Goal: Task Accomplishment & Management: Manage account settings

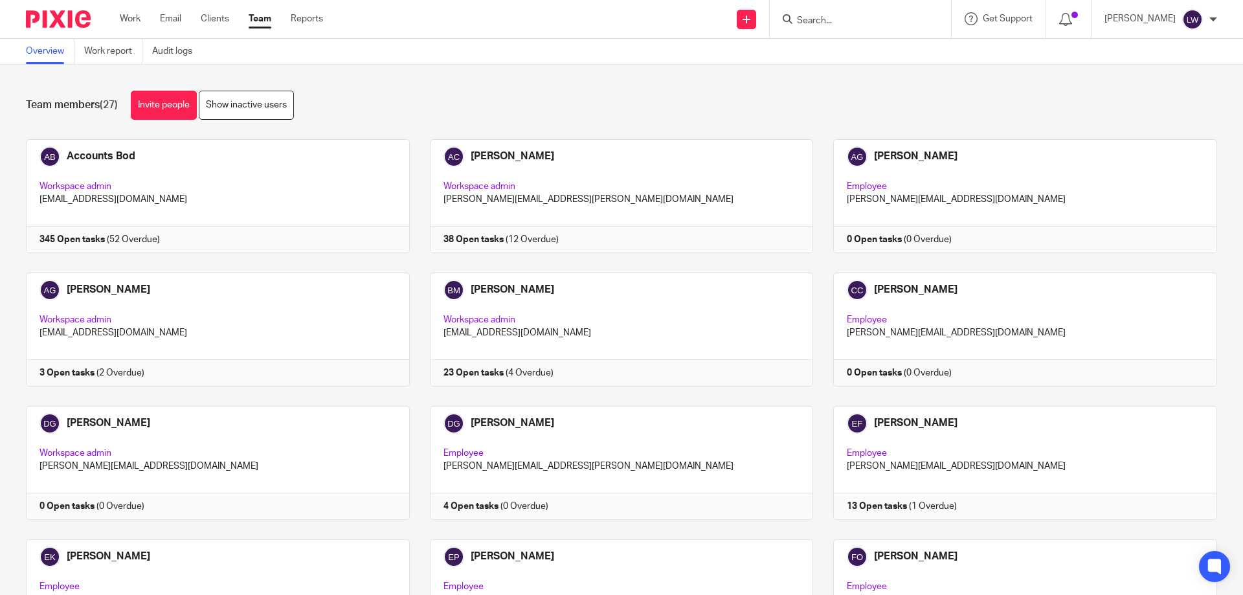
click at [808, 17] on input "Search" at bounding box center [854, 22] width 117 height 12
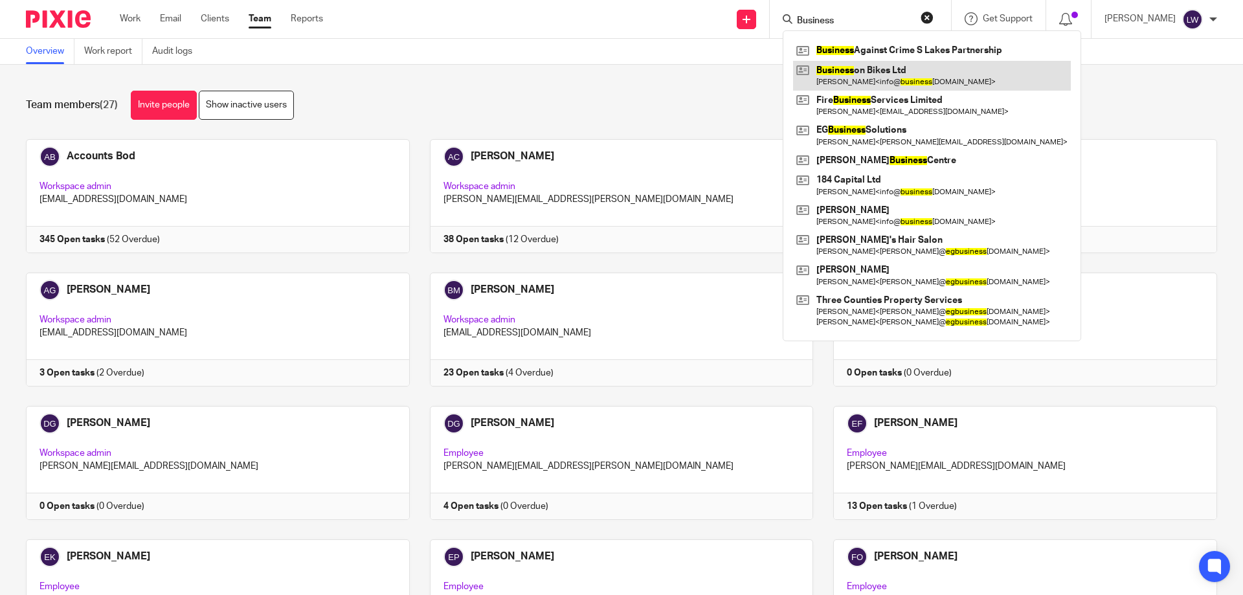
type input "Business"
click at [874, 73] on link at bounding box center [932, 76] width 278 height 30
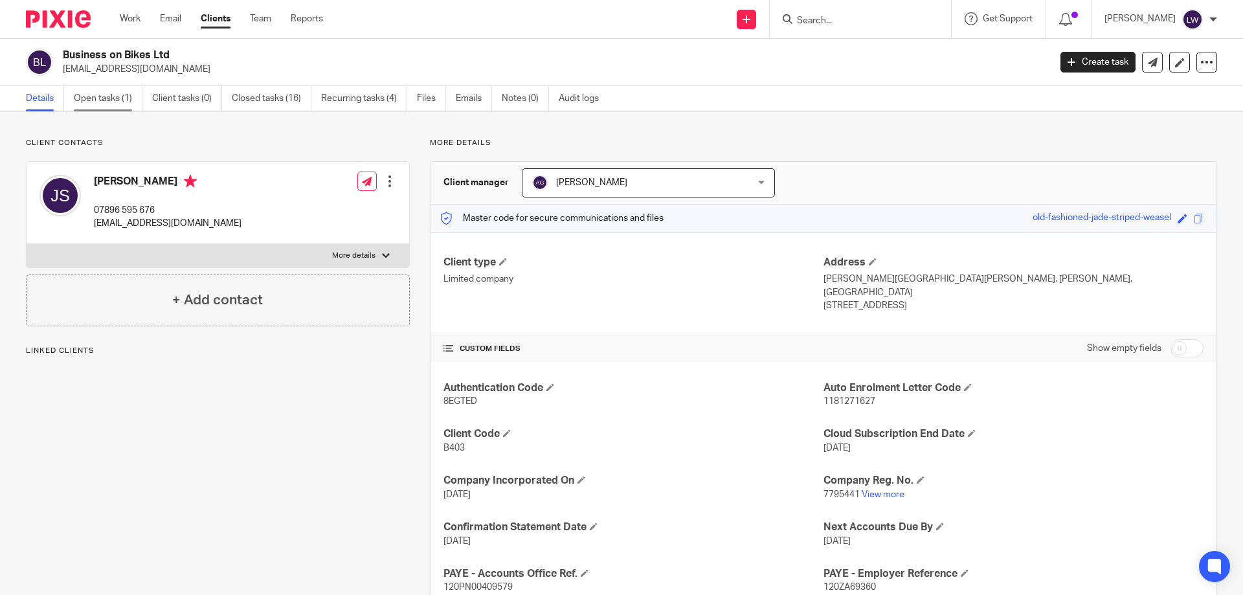
click at [98, 97] on link "Open tasks (1)" at bounding box center [108, 98] width 69 height 25
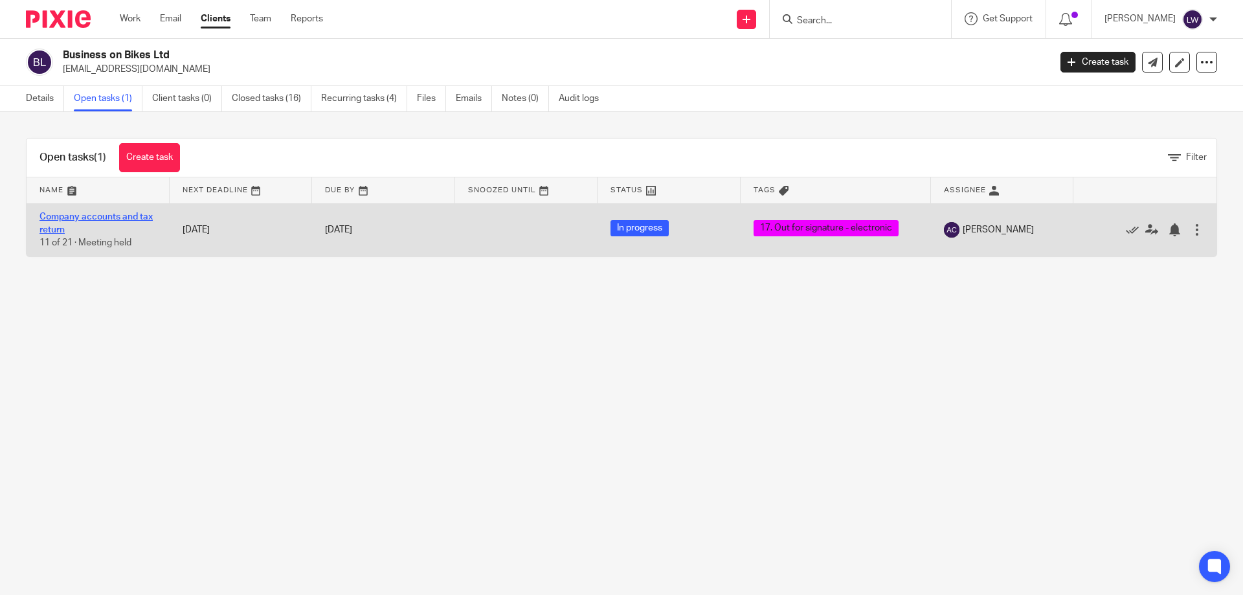
click at [69, 214] on link "Company accounts and tax return" at bounding box center [96, 223] width 113 height 22
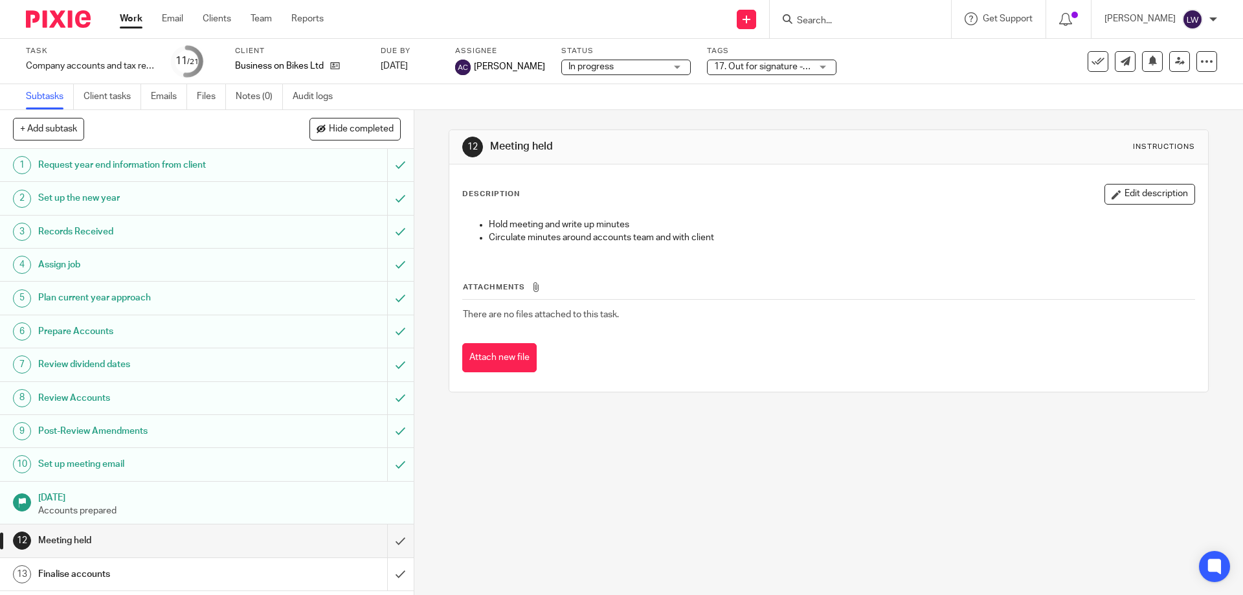
click at [828, 65] on div "17. Out for signature - electronic" at bounding box center [772, 68] width 130 height 16
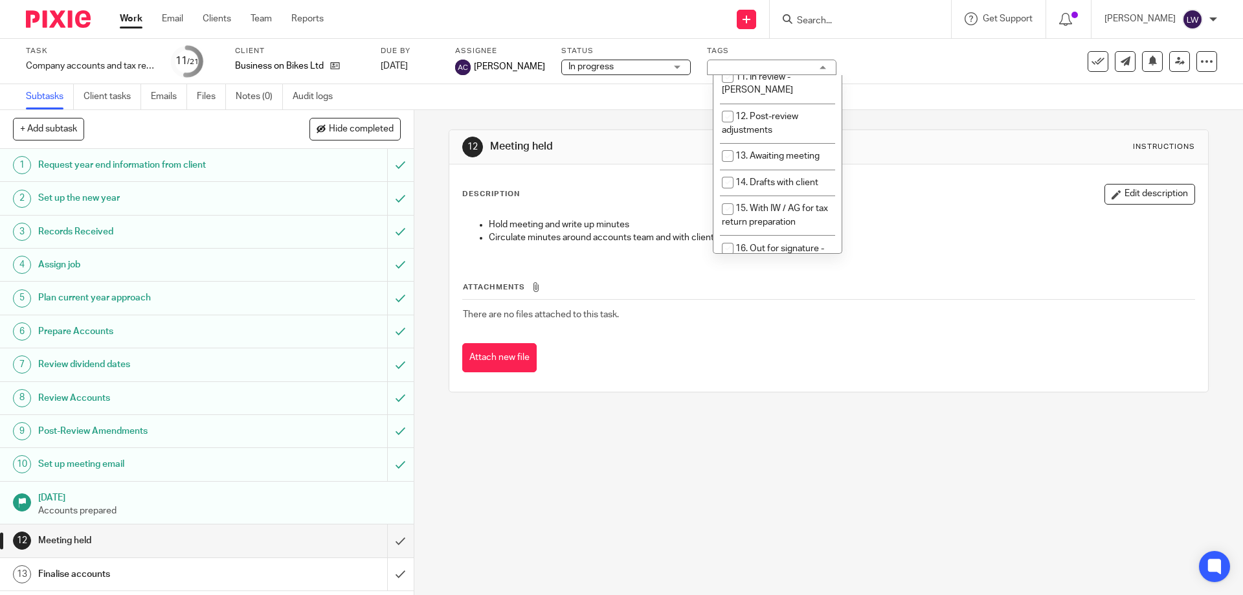
scroll to position [353, 0]
click at [725, 250] on input "checkbox" at bounding box center [728, 262] width 25 height 25
checkbox input "false"
click at [729, 238] on input "checkbox" at bounding box center [728, 250] width 25 height 25
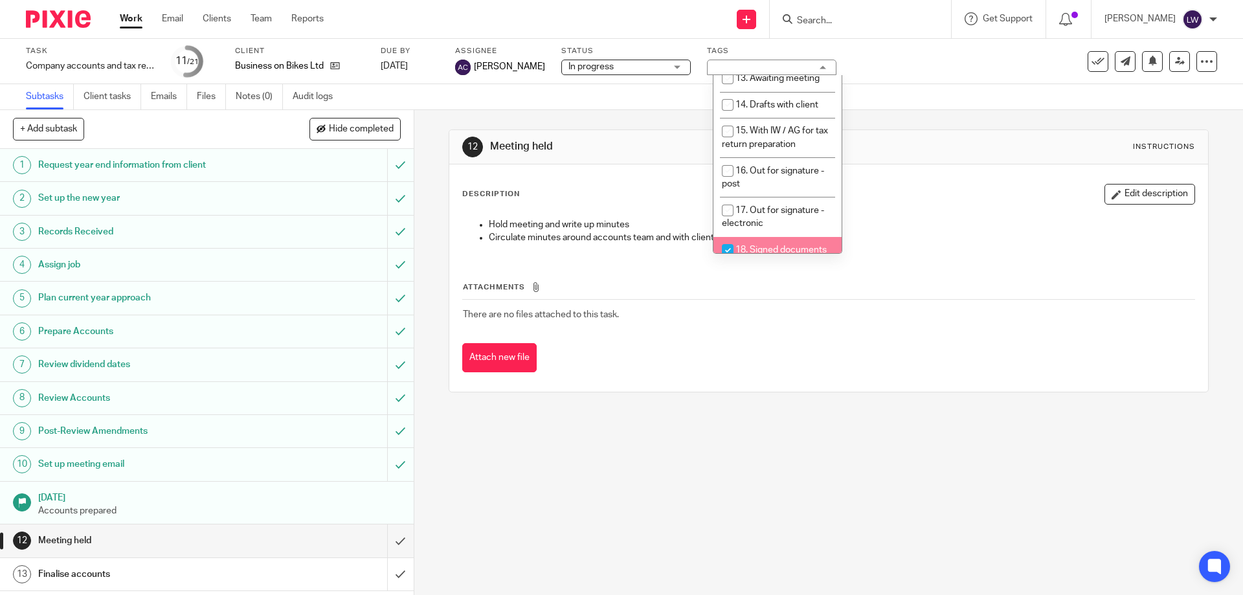
checkbox input "true"
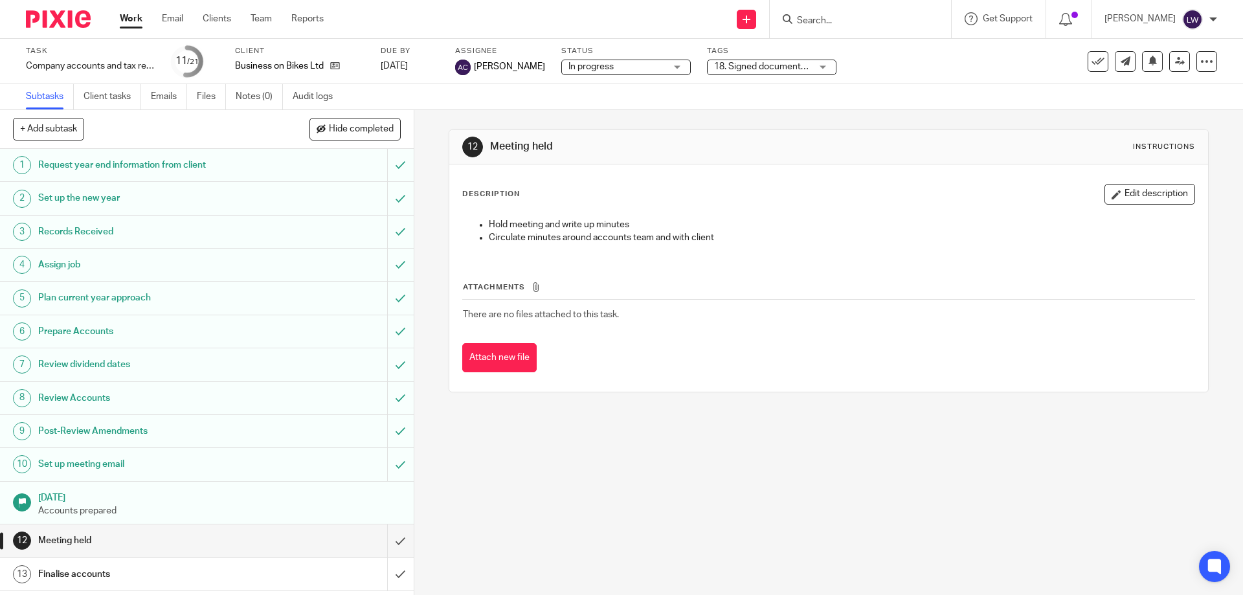
click at [880, 245] on div "Hold meeting and write up minutes Circulate minutes around accounts team and wi…" at bounding box center [829, 233] width 744 height 43
click at [809, 19] on input "Search" at bounding box center [854, 22] width 117 height 12
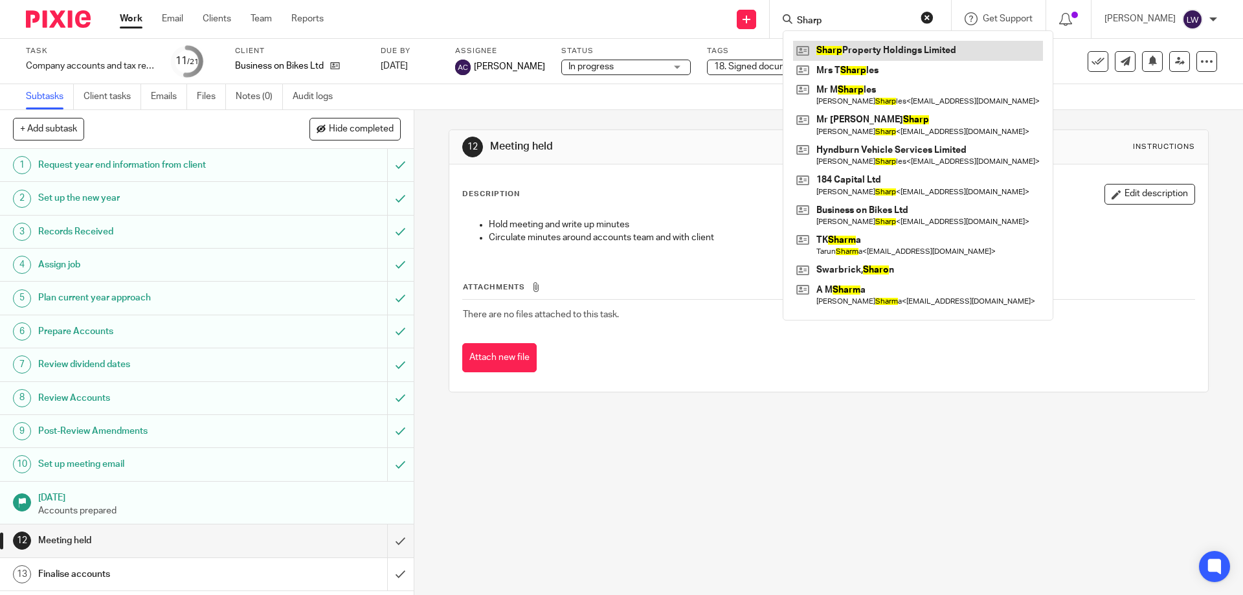
type input "Sharp"
click at [887, 51] on link at bounding box center [918, 50] width 250 height 19
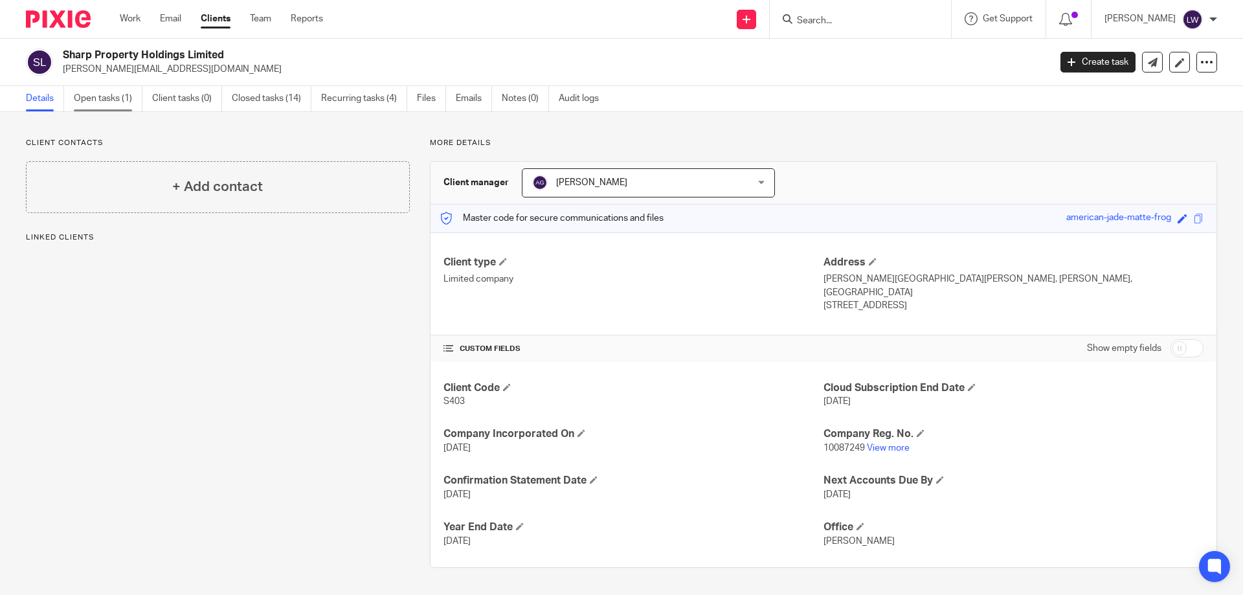
click at [106, 96] on link "Open tasks (1)" at bounding box center [108, 98] width 69 height 25
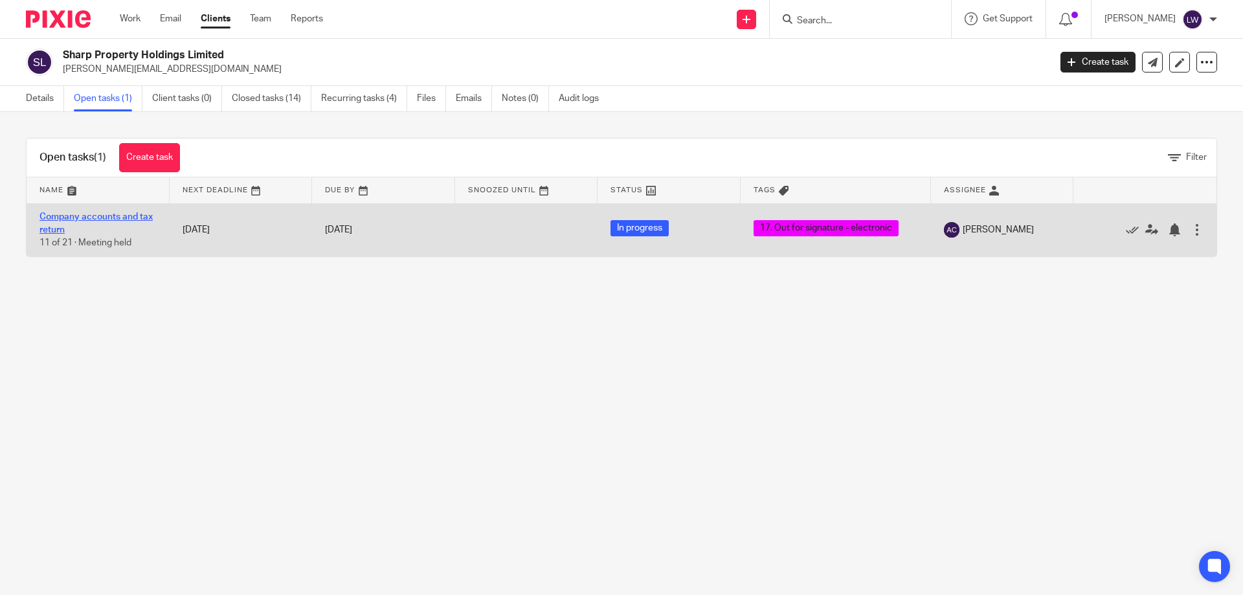
click at [119, 216] on link "Company accounts and tax return" at bounding box center [96, 223] width 113 height 22
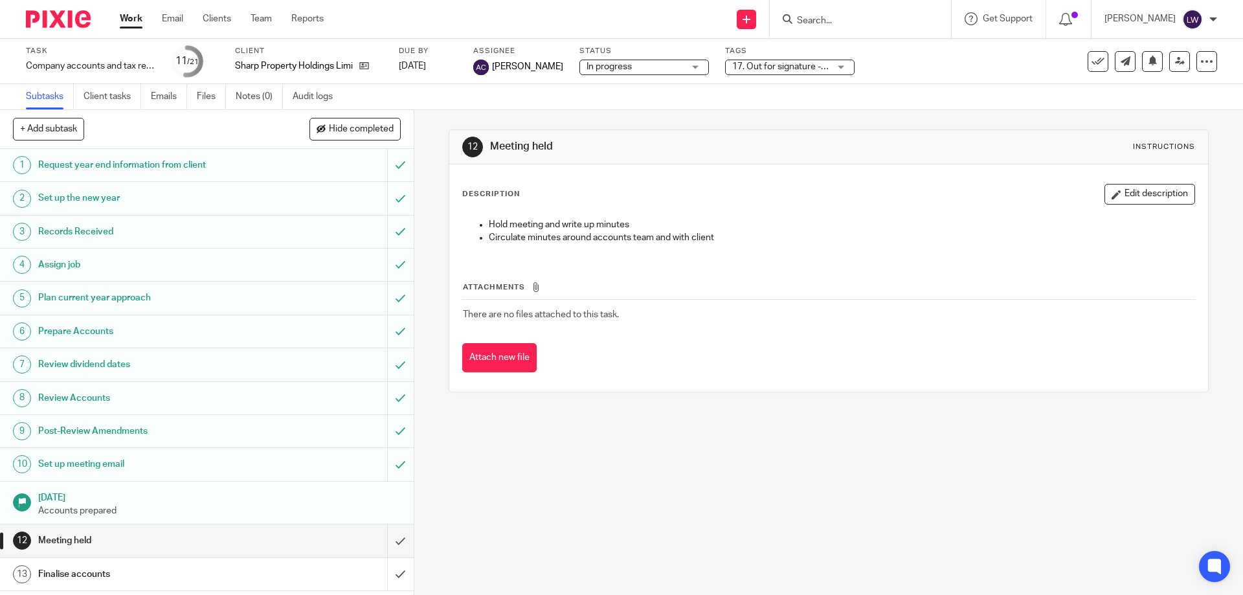
click at [848, 65] on div "17. Out for signature - electronic" at bounding box center [790, 68] width 130 height 16
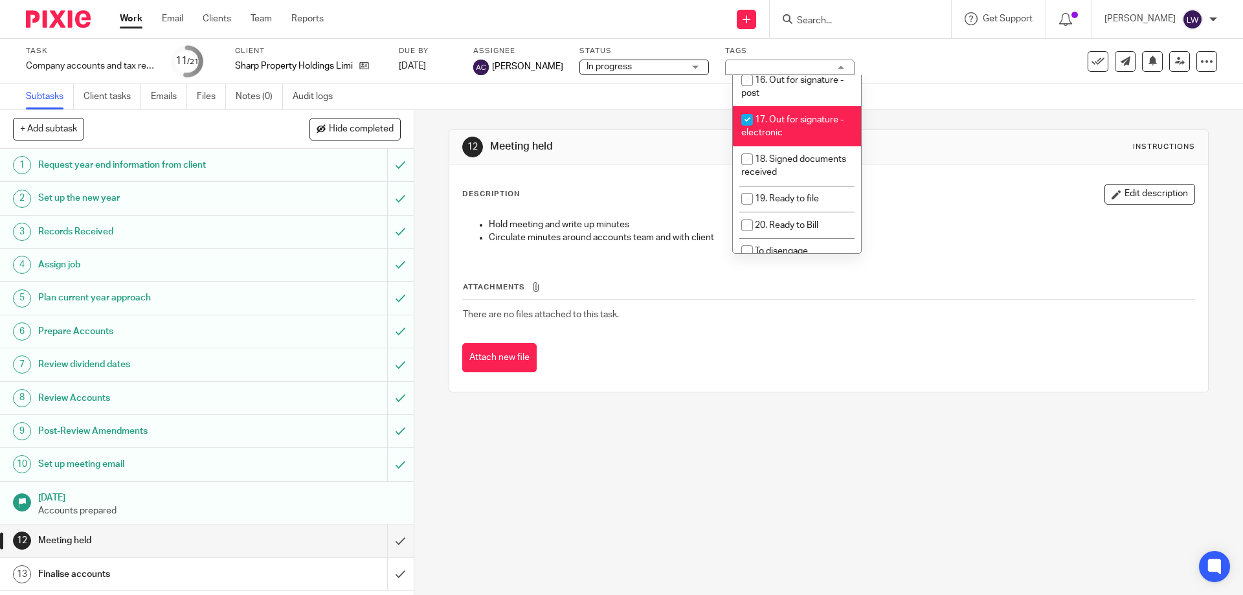
scroll to position [469, 0]
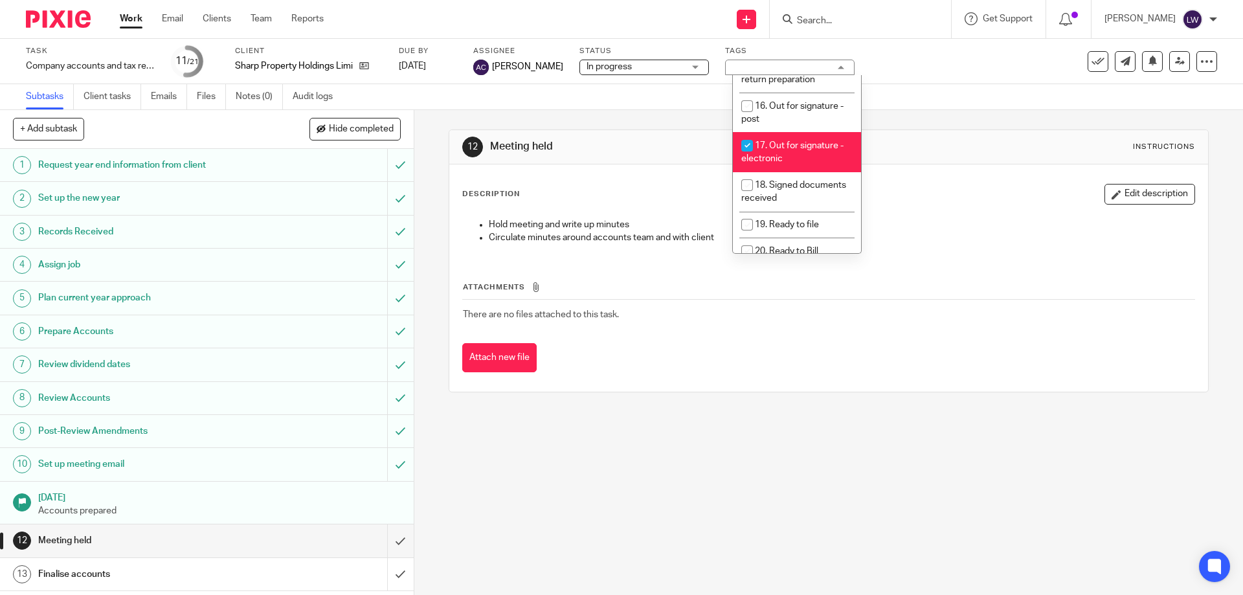
drag, startPoint x: 744, startPoint y: 100, endPoint x: 777, endPoint y: 105, distance: 33.3
click at [745, 133] on input "checkbox" at bounding box center [747, 145] width 25 height 25
checkbox input "false"
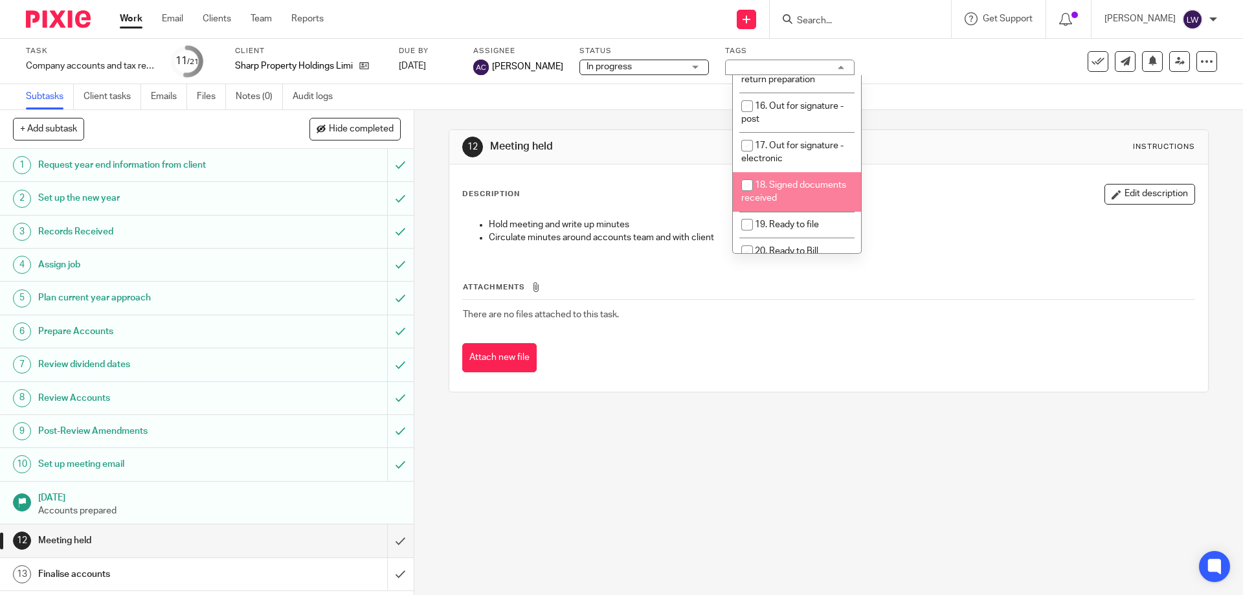
click at [745, 173] on input "checkbox" at bounding box center [747, 185] width 25 height 25
checkbox input "true"
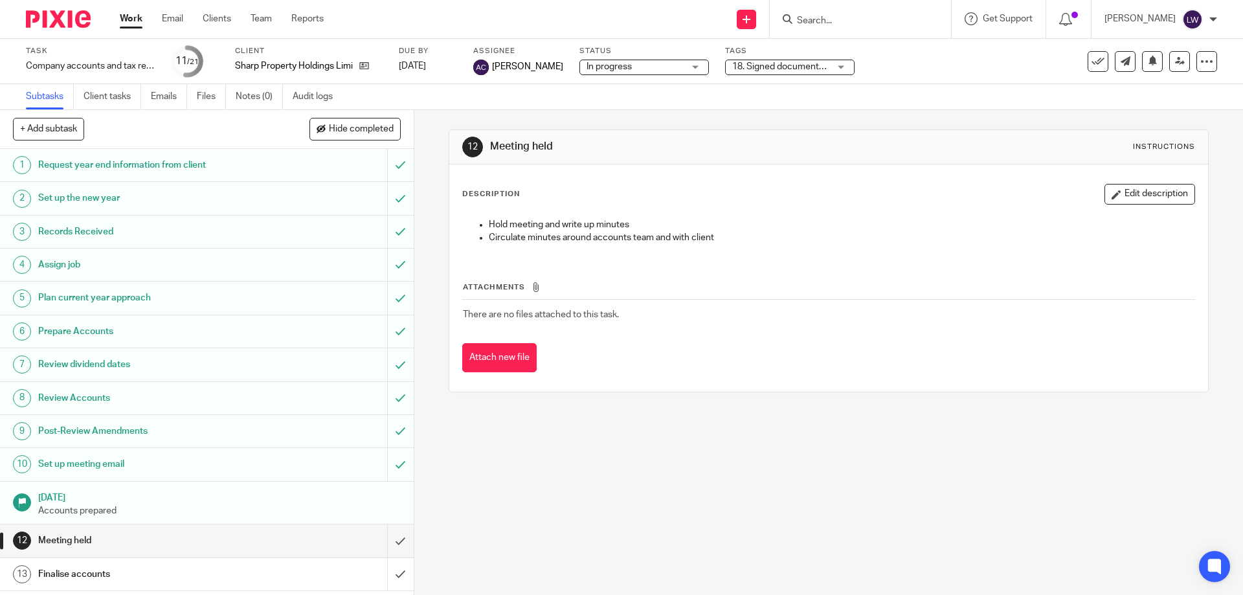
click at [925, 206] on div "Description Edit description Hold meeting and write up minutes Circulate minute…" at bounding box center [828, 219] width 732 height 71
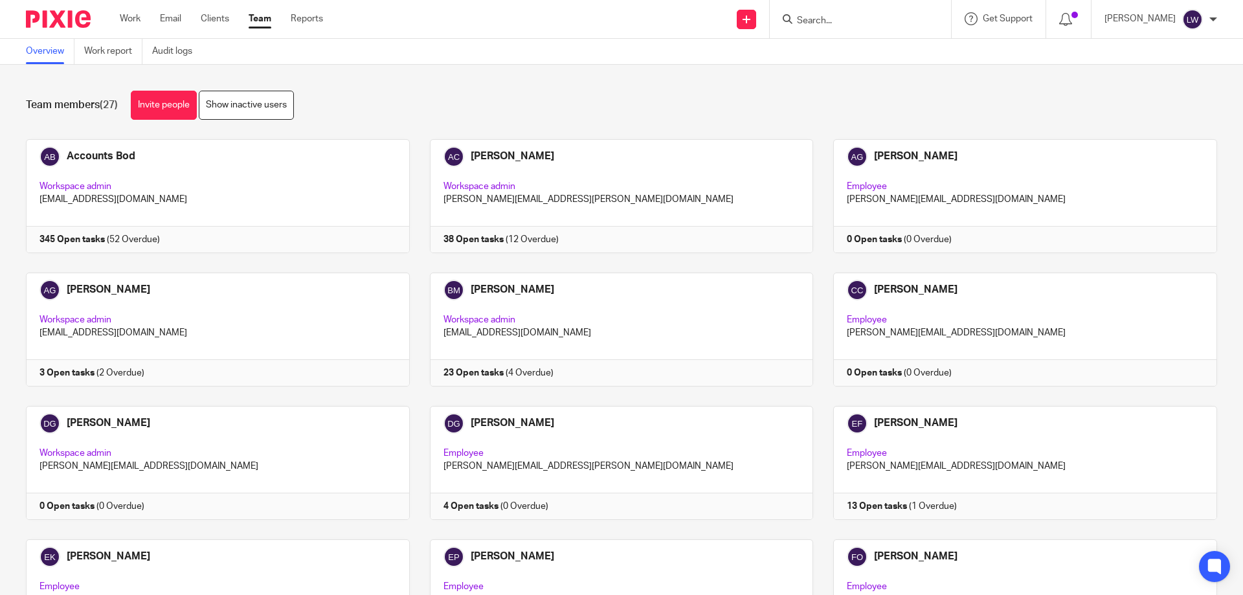
click at [811, 16] on input "Search" at bounding box center [854, 22] width 117 height 12
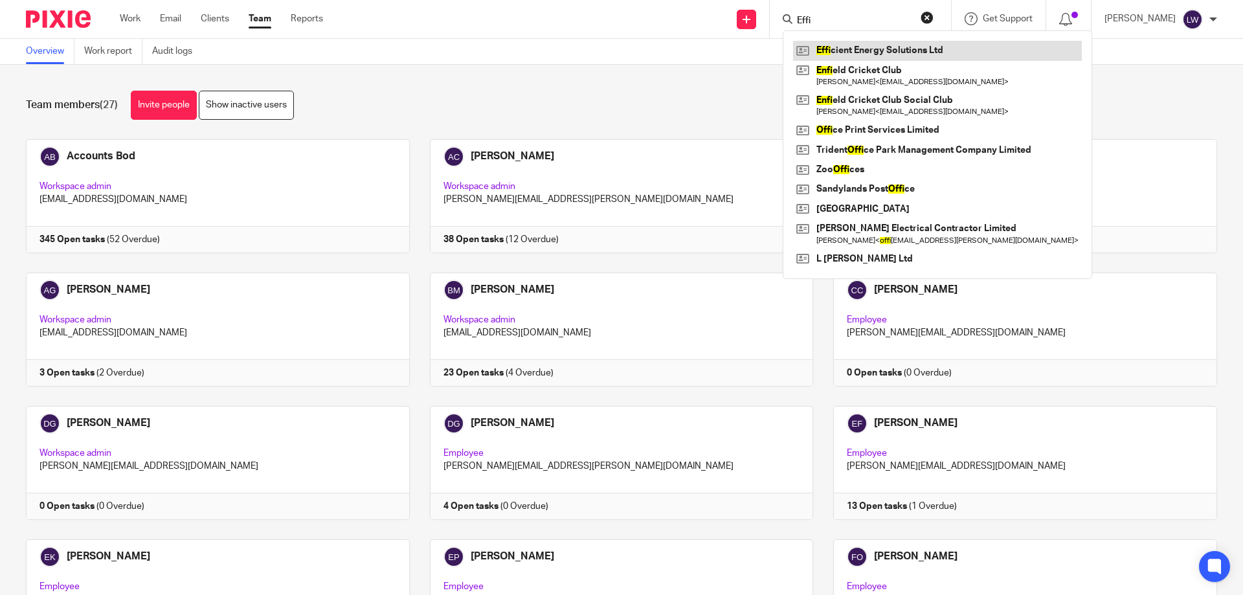
type input "Effi"
click at [874, 49] on link at bounding box center [937, 50] width 289 height 19
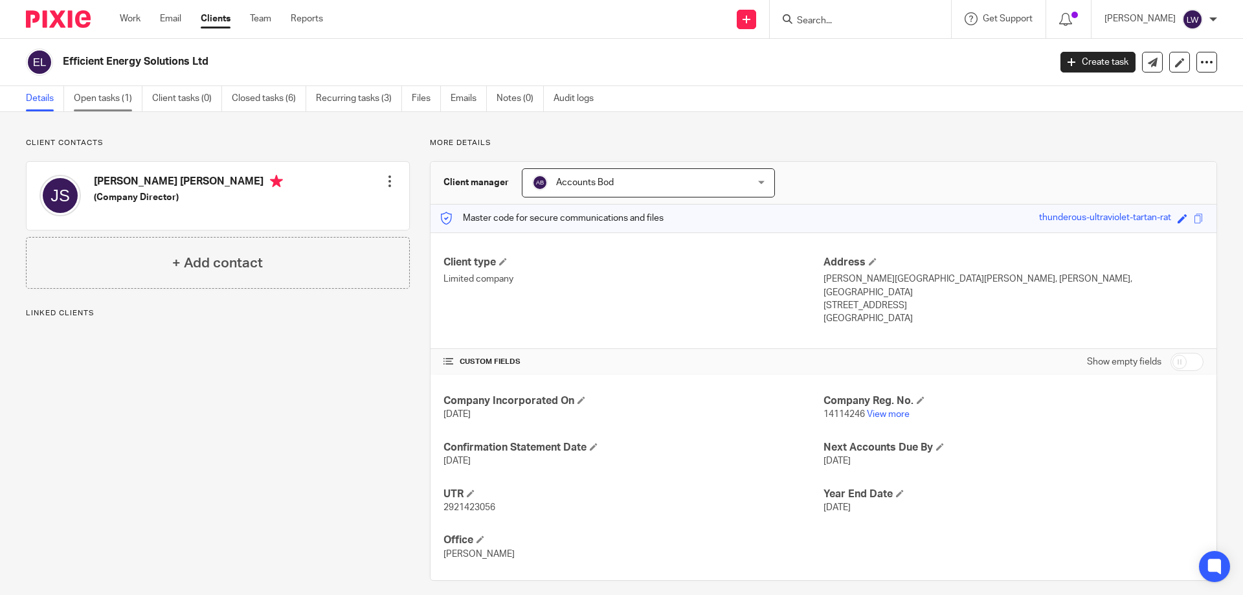
click at [102, 96] on link "Open tasks (1)" at bounding box center [108, 98] width 69 height 25
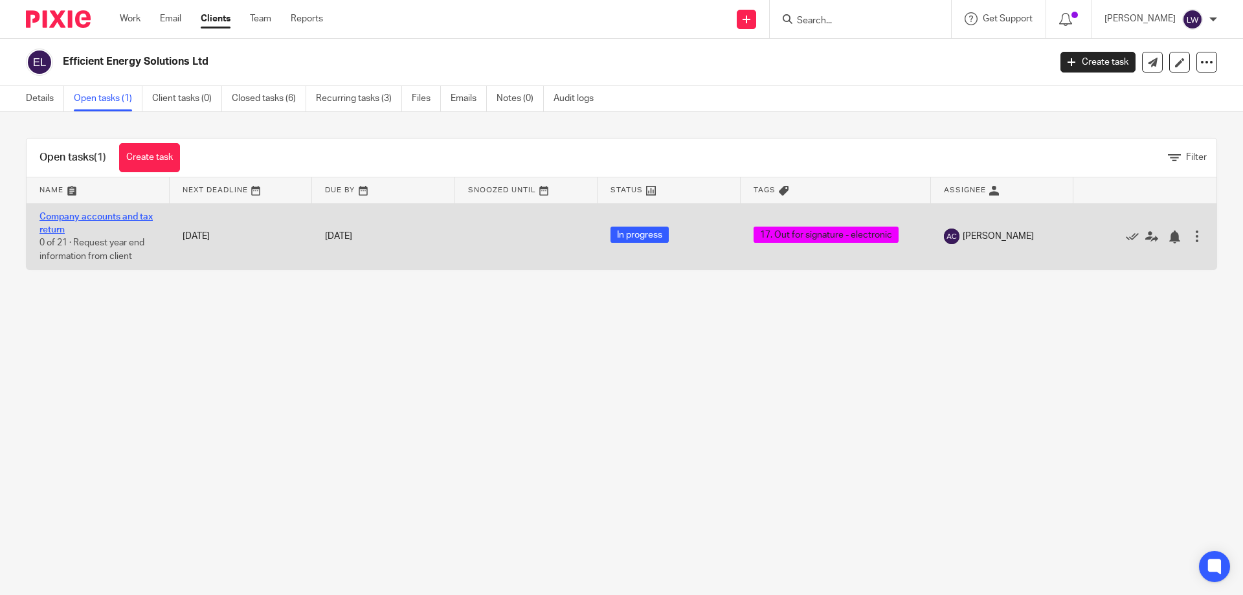
click at [124, 217] on link "Company accounts and tax return" at bounding box center [96, 223] width 113 height 22
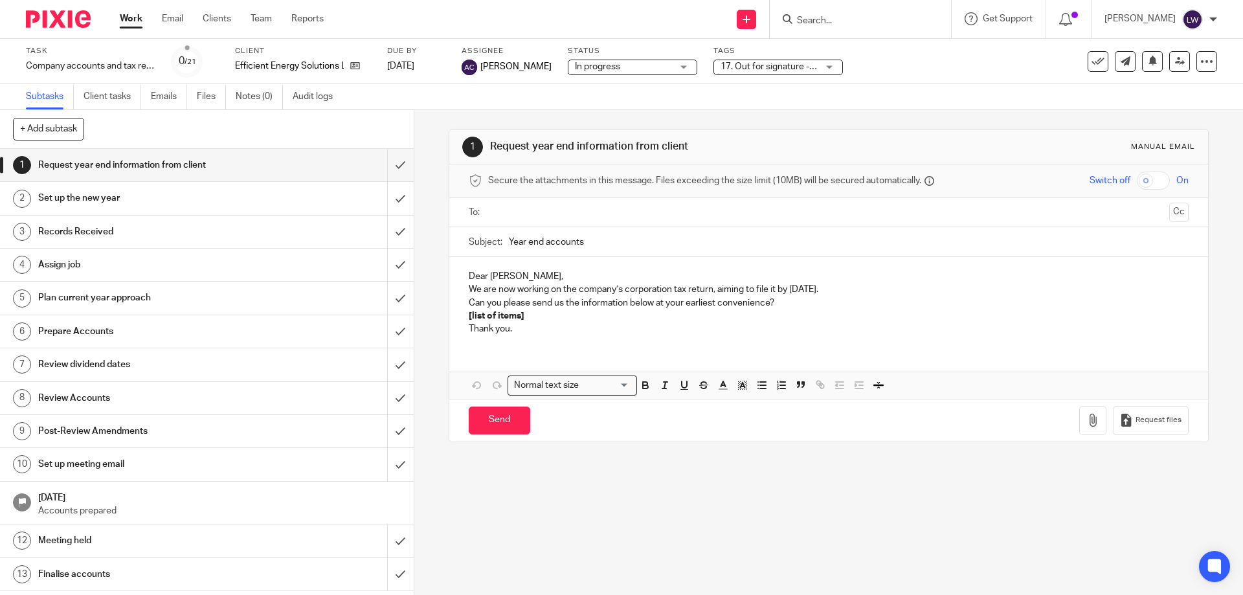
click at [838, 65] on div "17. Out for signature - electronic" at bounding box center [779, 68] width 130 height 16
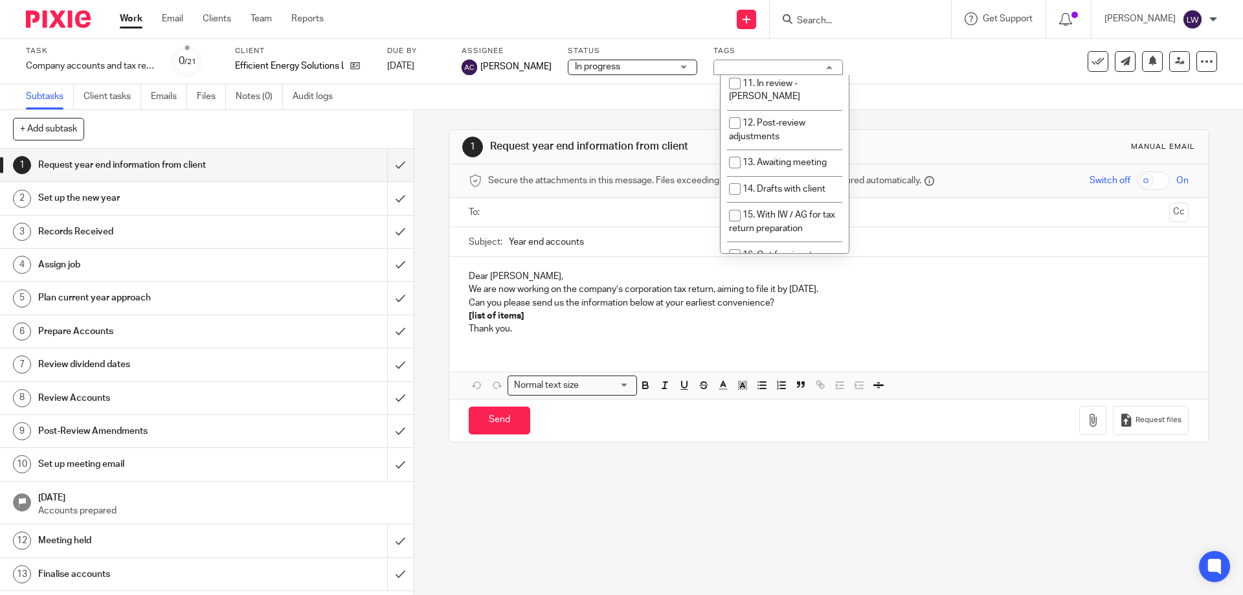
scroll to position [372, 0]
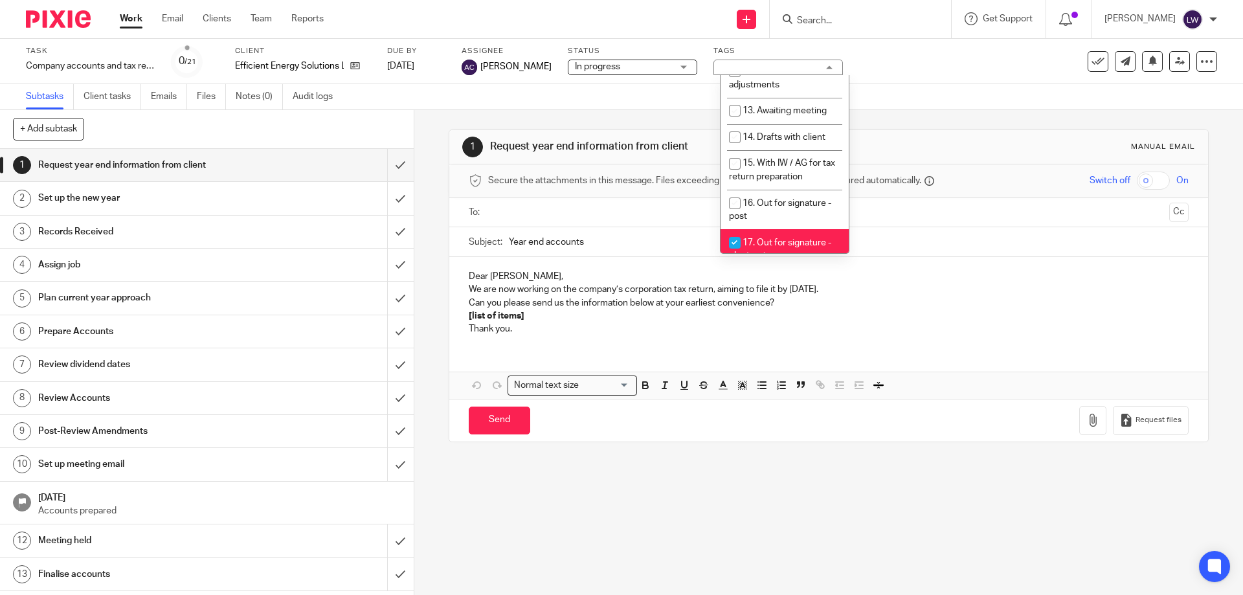
click at [734, 231] on input "checkbox" at bounding box center [735, 243] width 25 height 25
checkbox input "false"
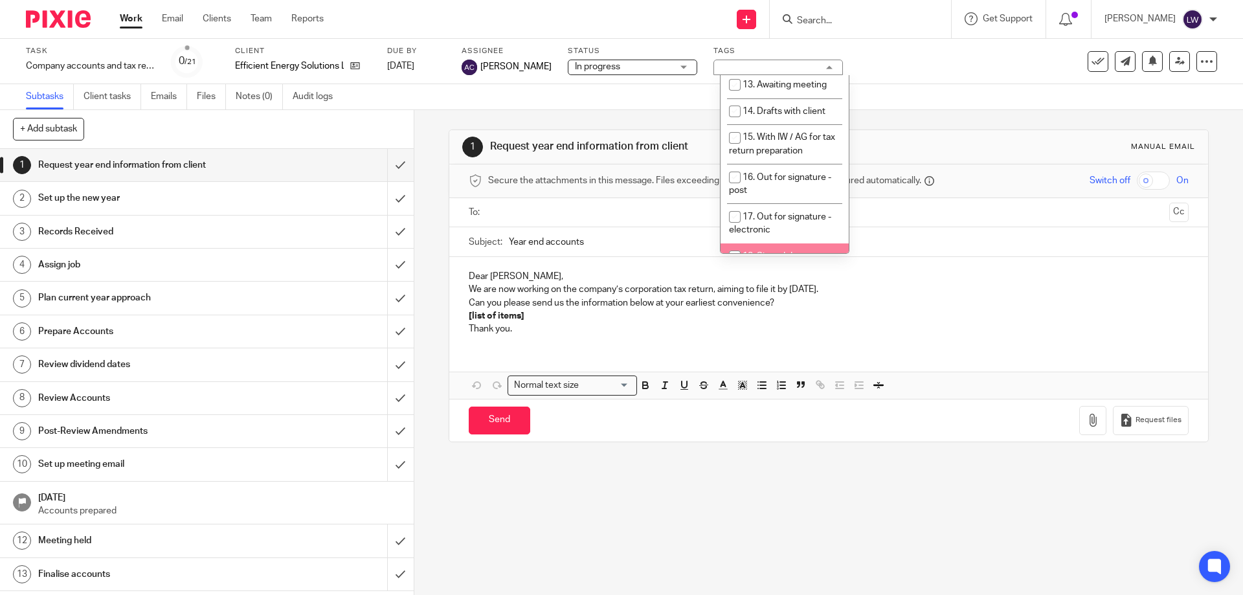
scroll to position [424, 0]
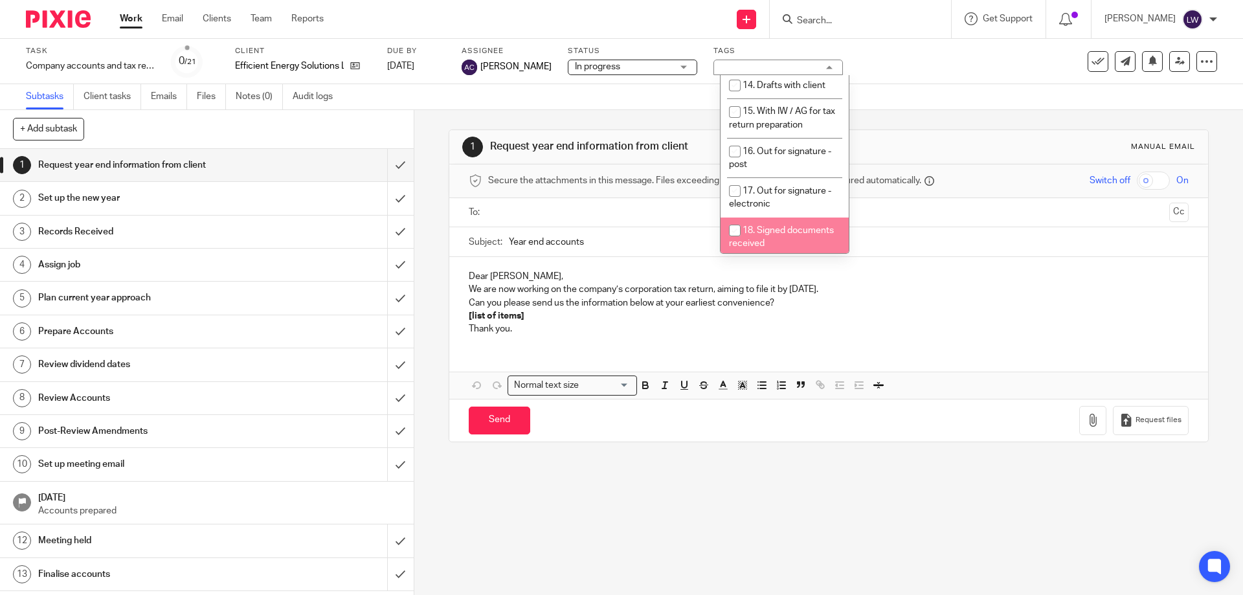
click at [732, 218] on input "checkbox" at bounding box center [735, 230] width 25 height 25
checkbox input "true"
click at [929, 258] on div "Dear James, We are now working on the company’s corporation tax return, aiming …" at bounding box center [828, 301] width 758 height 88
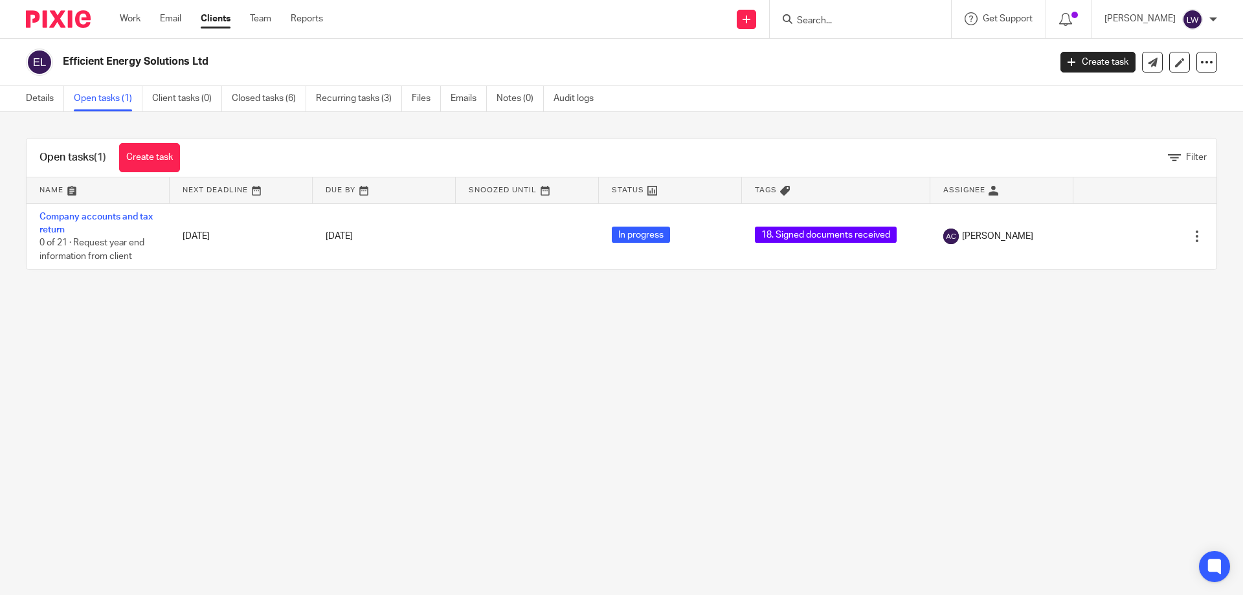
click at [217, 19] on link "Clients" at bounding box center [216, 18] width 30 height 13
click at [260, 17] on link "Team" at bounding box center [260, 18] width 21 height 13
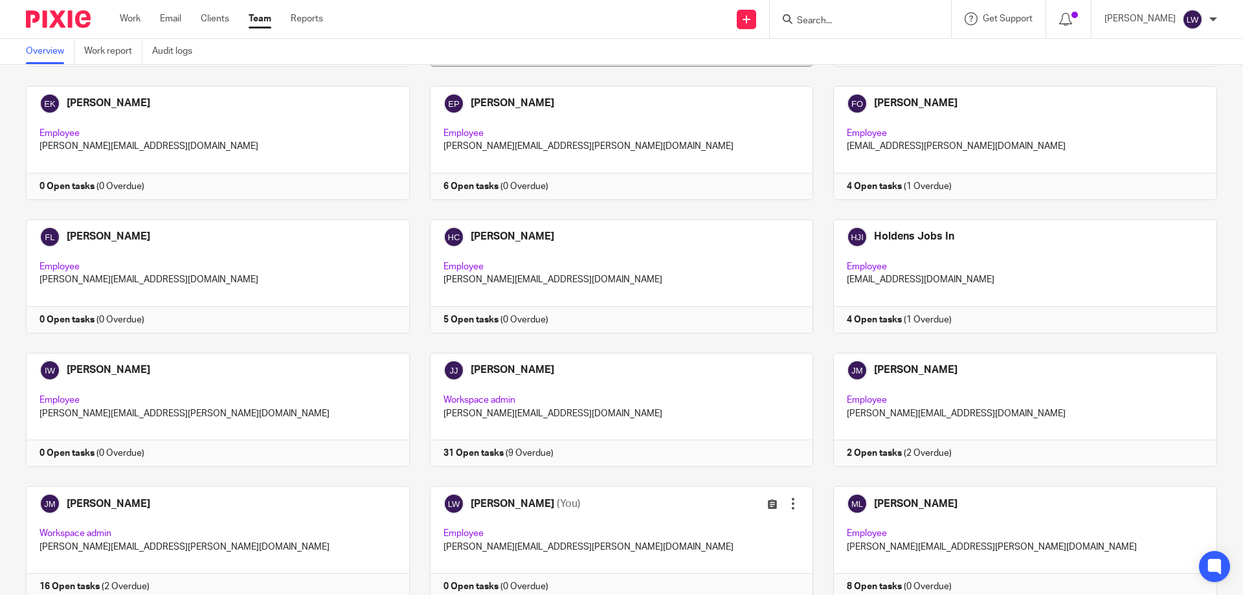
scroll to position [583, 0]
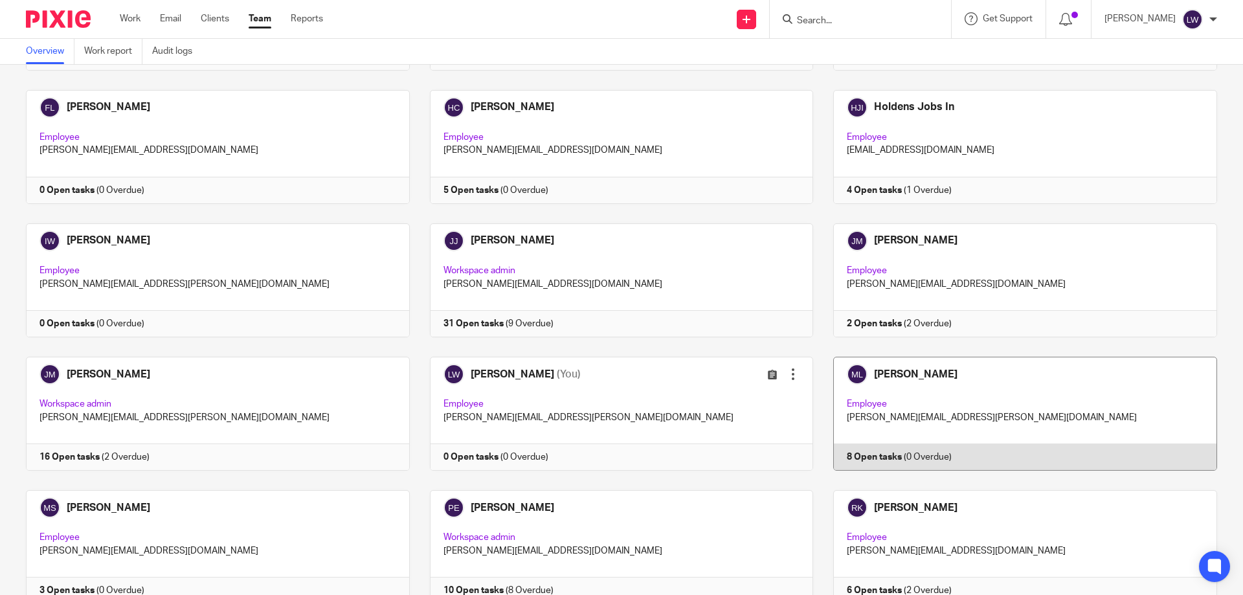
click at [894, 392] on link at bounding box center [1015, 414] width 404 height 114
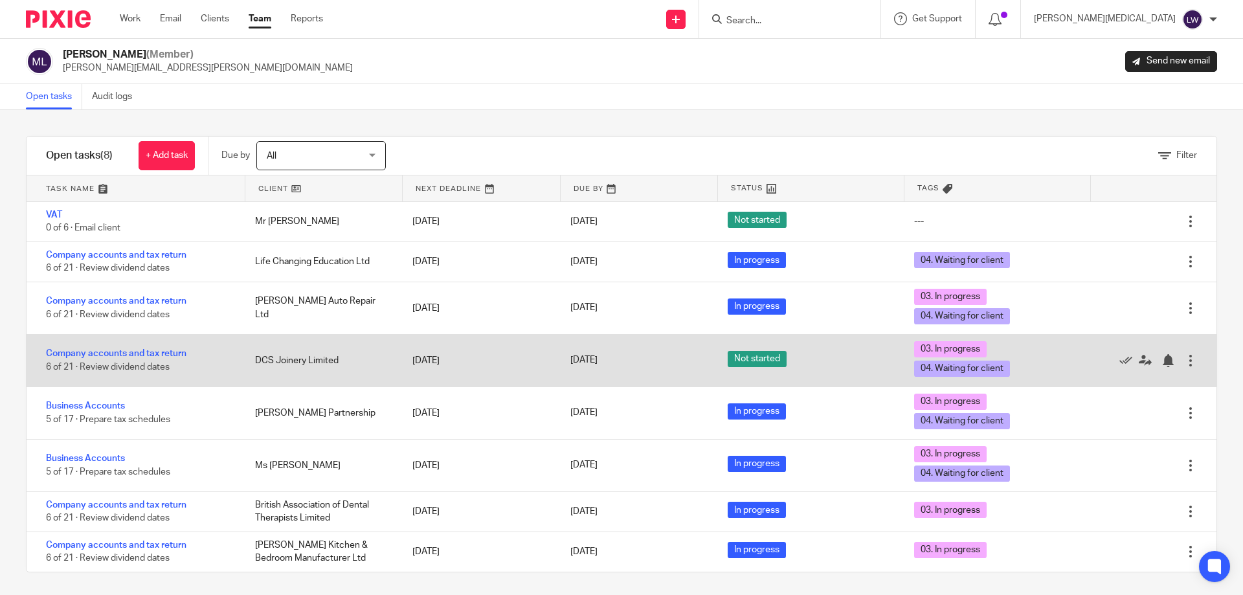
scroll to position [3, 0]
